Goal: Task Accomplishment & Management: Manage account settings

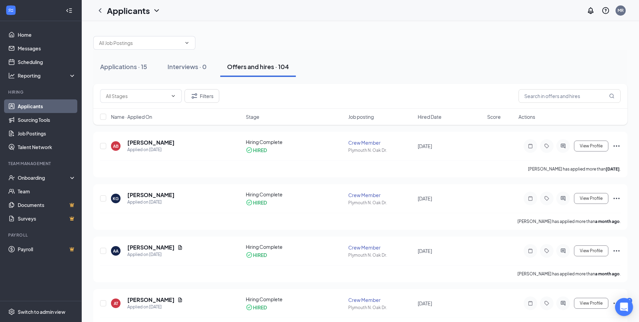
click at [631, 300] on div "Open Intercom Messenger" at bounding box center [625, 307] width 18 height 18
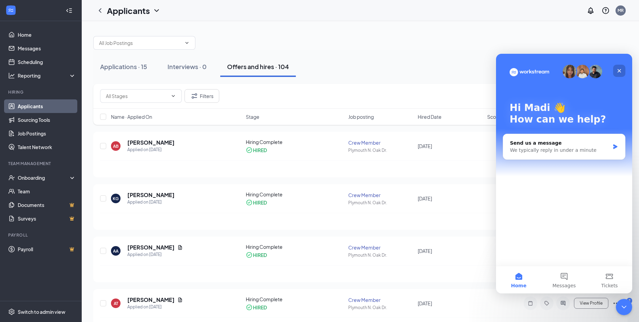
click at [619, 72] on icon "Close" at bounding box center [620, 71] width 4 height 4
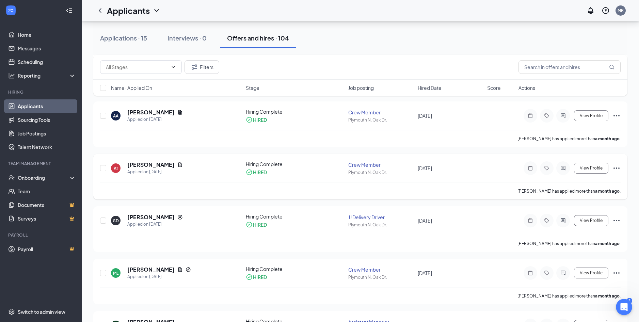
scroll to position [204, 0]
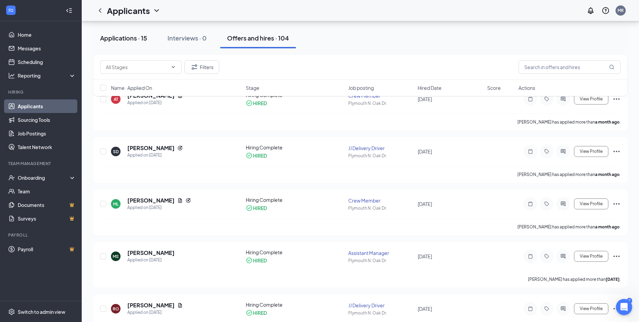
click at [113, 36] on div "Applications · 15" at bounding box center [123, 38] width 47 height 9
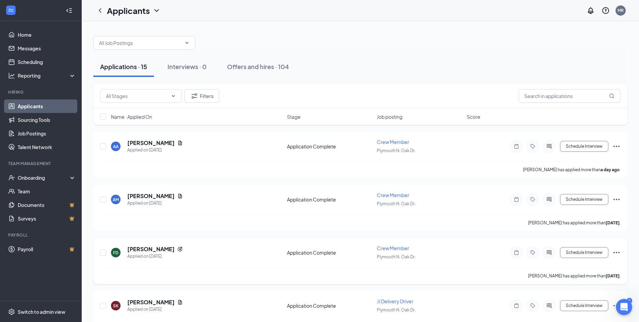
scroll to position [136, 0]
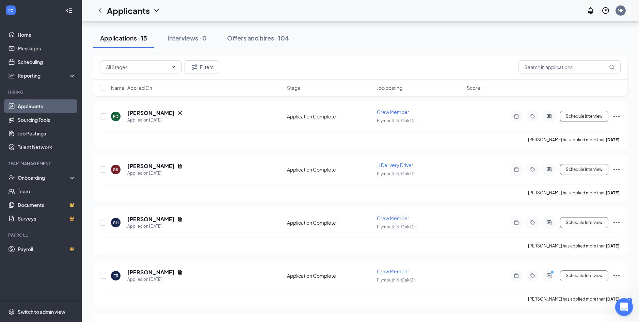
click at [631, 186] on body "Home Messages Scheduling Reporting Hiring Applicants Sourcing Tools Job Posting…" at bounding box center [319, 25] width 639 height 322
click at [189, 28] on div "Applications · 15 Interviews · 0 Offers and hires · 104" at bounding box center [360, 38] width 535 height 34
click at [193, 35] on div "Interviews · 0" at bounding box center [187, 38] width 39 height 9
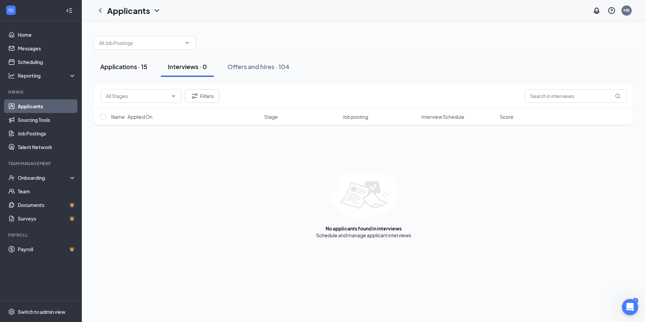
click at [108, 70] on div "Applications · 15" at bounding box center [123, 66] width 47 height 9
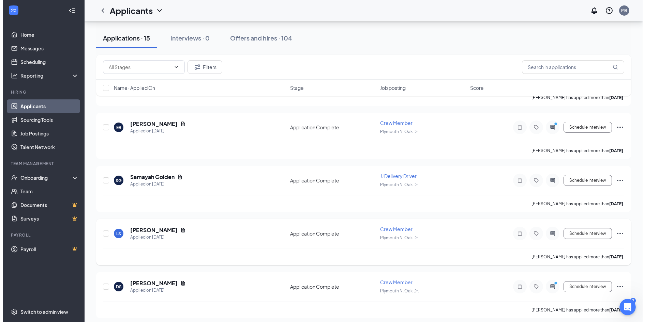
scroll to position [273, 0]
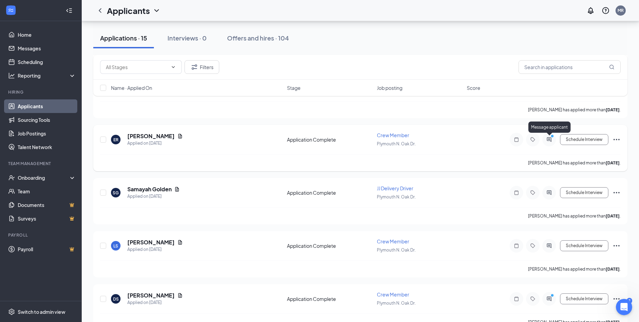
click at [550, 138] on icon "PrimaryDot" at bounding box center [553, 136] width 8 height 5
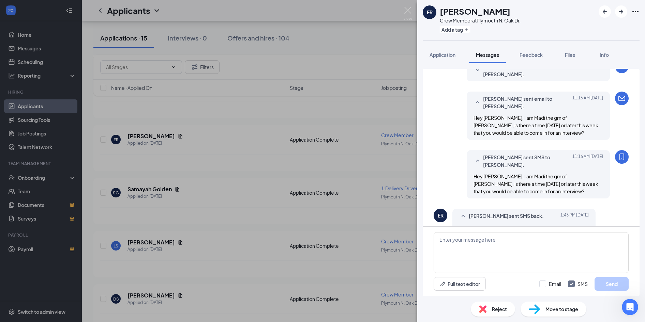
scroll to position [103, 0]
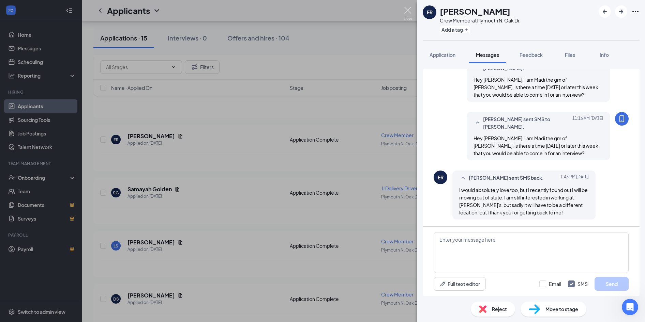
click at [409, 11] on img at bounding box center [407, 13] width 9 height 13
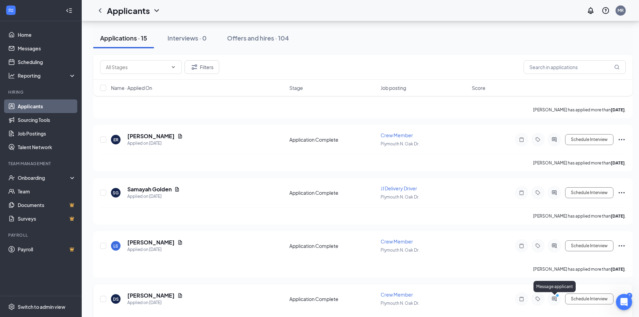
click at [557, 298] on icon "PrimaryDot" at bounding box center [559, 296] width 8 height 5
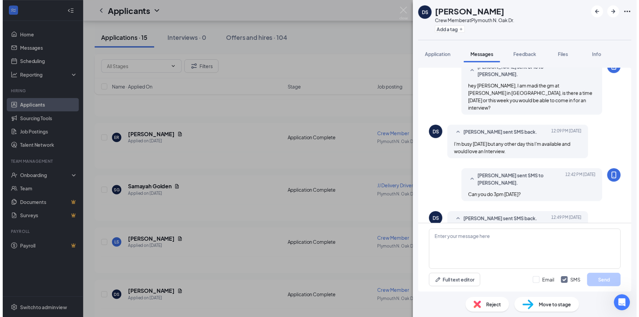
scroll to position [129, 0]
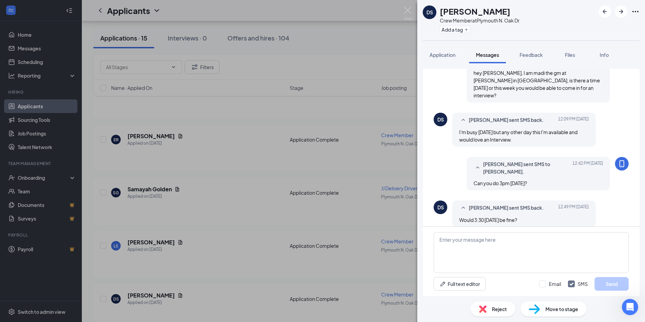
click at [403, 11] on div "DS [PERSON_NAME] Crew Member at [GEOGRAPHIC_DATA] N. Oak Dr. Add a tag Applicat…" at bounding box center [322, 161] width 645 height 322
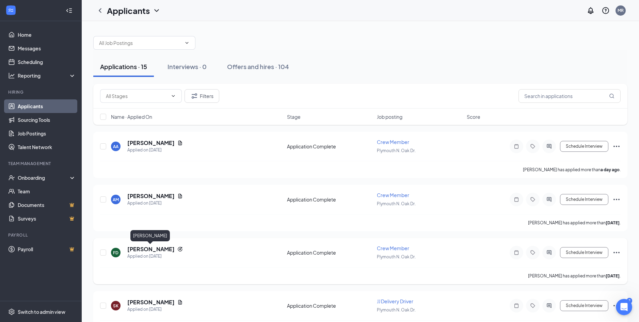
click at [158, 248] on h5 "[PERSON_NAME]" at bounding box center [150, 249] width 47 height 7
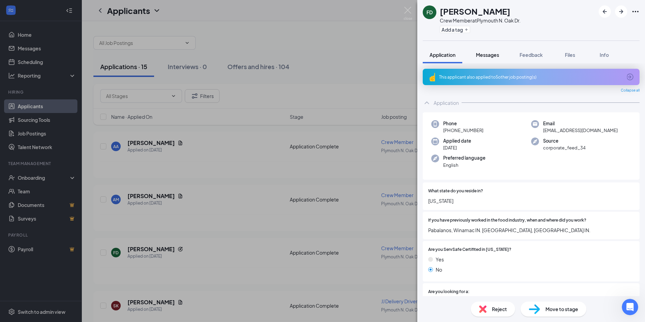
click at [486, 59] on button "Messages" at bounding box center [487, 54] width 37 height 17
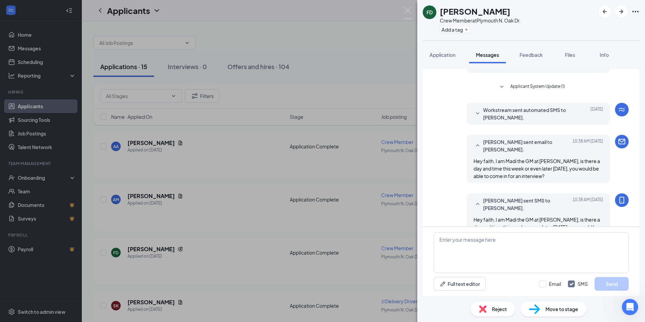
scroll to position [63, 0]
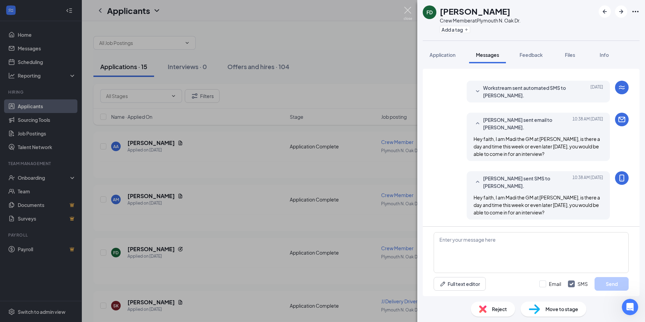
click at [406, 12] on img at bounding box center [407, 13] width 9 height 13
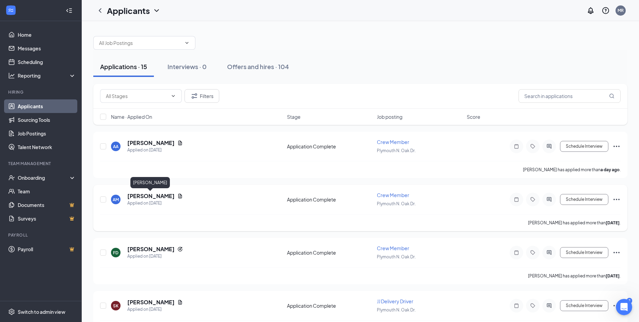
click at [152, 197] on h5 "[PERSON_NAME]" at bounding box center [150, 195] width 47 height 7
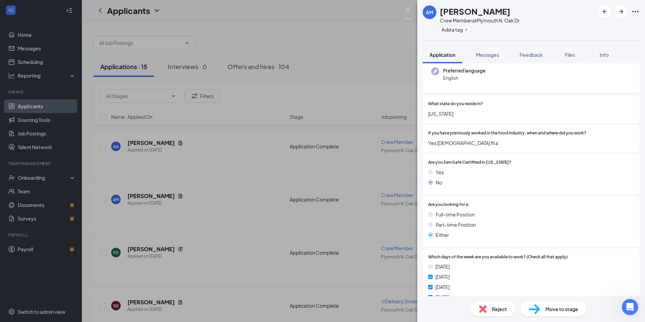
scroll to position [136, 0]
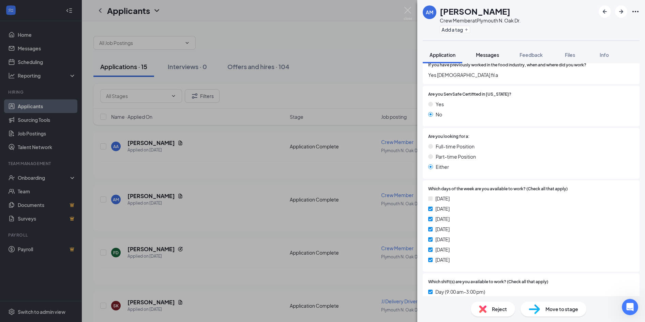
click at [487, 52] on span "Messages" at bounding box center [487, 55] width 23 height 6
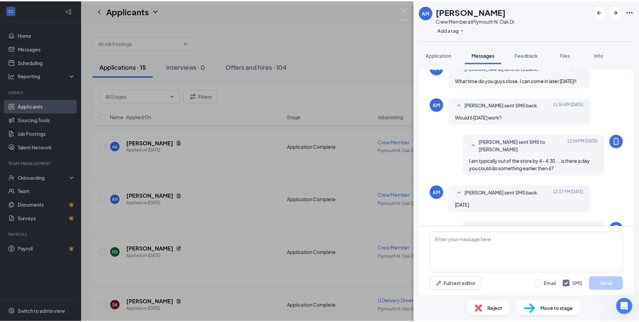
scroll to position [270, 0]
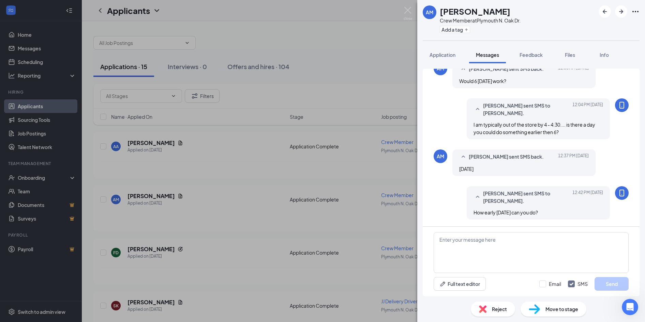
click at [403, 12] on div "AM [PERSON_NAME] Crew Member at [GEOGRAPHIC_DATA] N. Oak Dr. Add a tag Applicat…" at bounding box center [322, 161] width 645 height 322
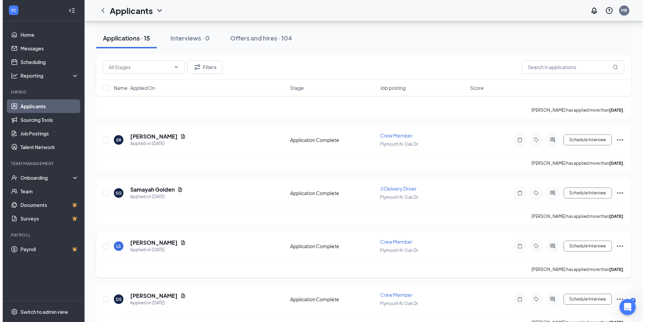
scroll to position [273, 0]
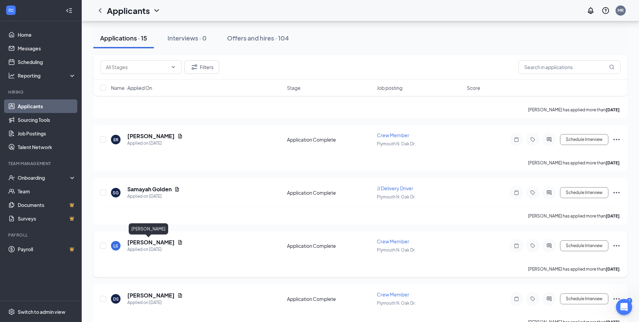
click at [140, 240] on h5 "[PERSON_NAME]" at bounding box center [150, 242] width 47 height 7
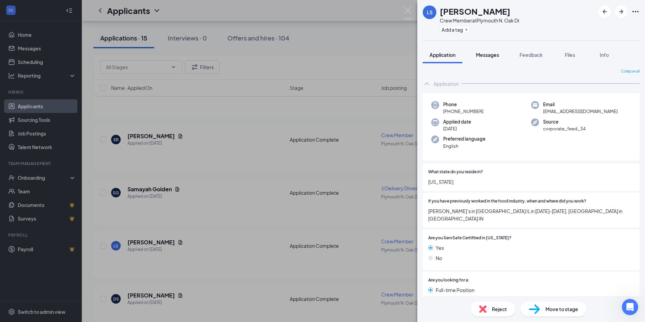
drag, startPoint x: 486, startPoint y: 59, endPoint x: 486, endPoint y: 54, distance: 4.8
click at [486, 56] on button "Messages" at bounding box center [487, 54] width 37 height 17
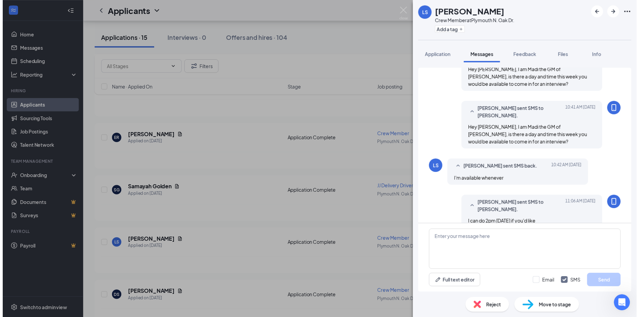
scroll to position [140, 0]
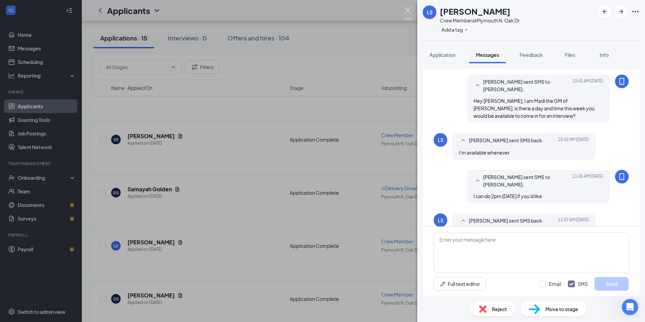
click at [403, 10] on img at bounding box center [407, 13] width 9 height 13
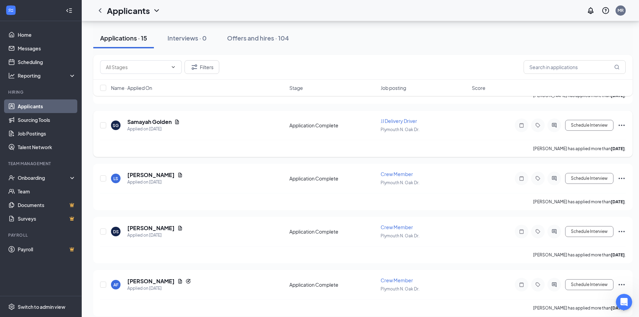
scroll to position [341, 0]
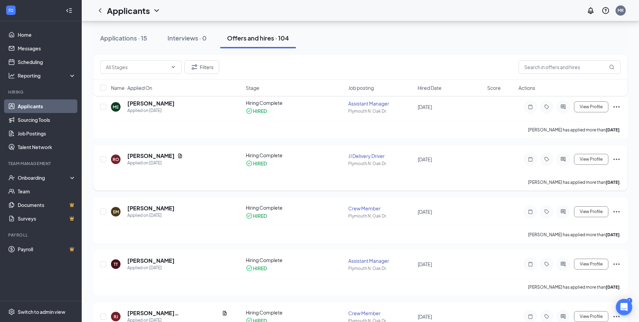
scroll to position [409, 0]
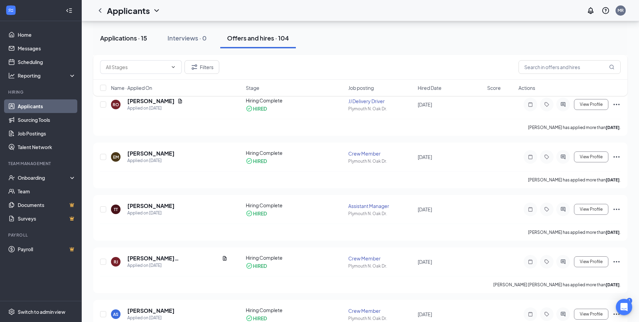
click at [123, 39] on div "Applications · 15" at bounding box center [123, 38] width 47 height 9
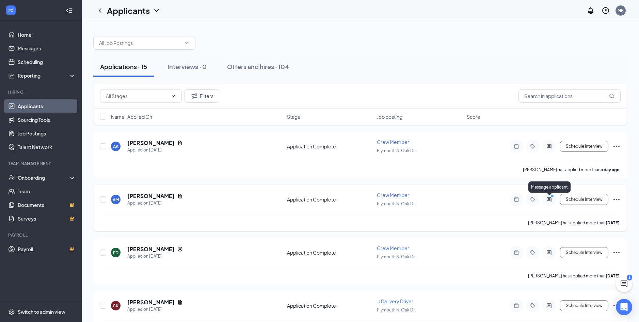
click at [553, 197] on circle "PrimaryDot" at bounding box center [552, 196] width 3 height 3
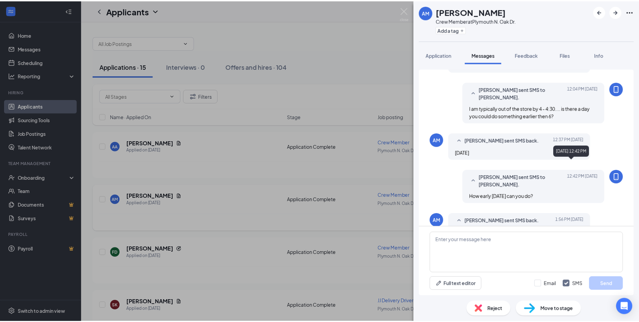
scroll to position [275, 0]
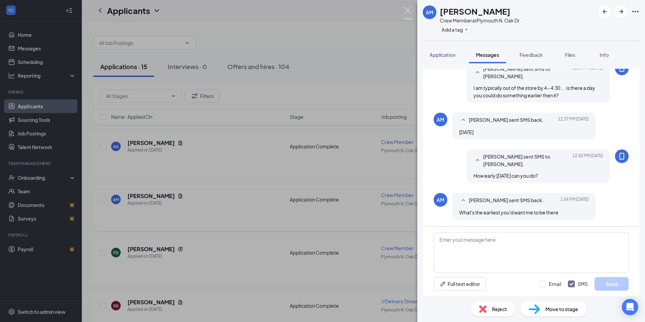
click at [409, 10] on img at bounding box center [407, 13] width 9 height 13
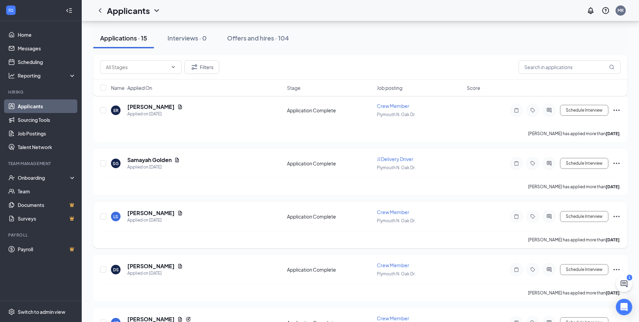
scroll to position [375, 0]
